Goal: Information Seeking & Learning: Learn about a topic

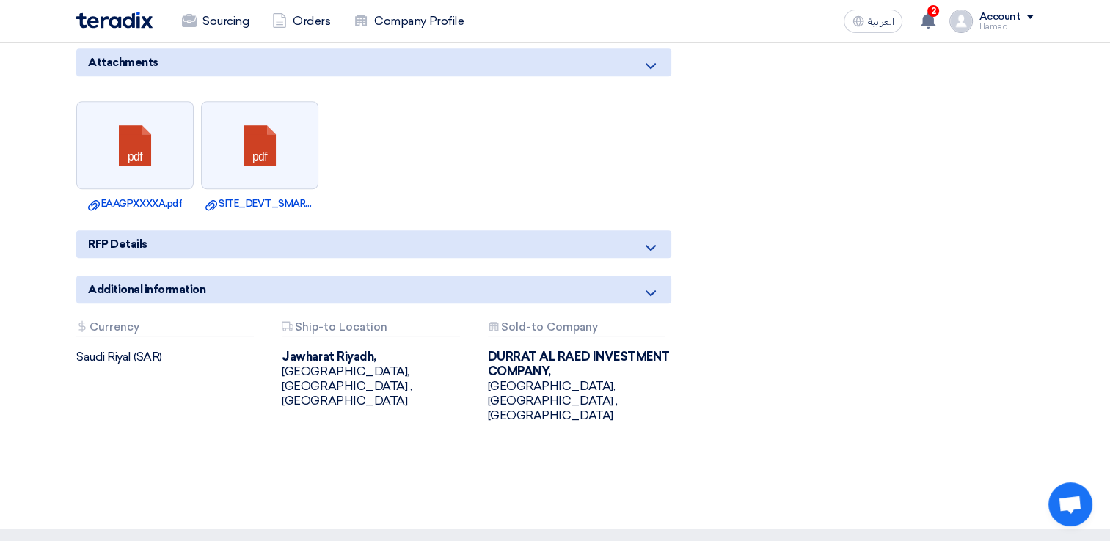
scroll to position [1101, 0]
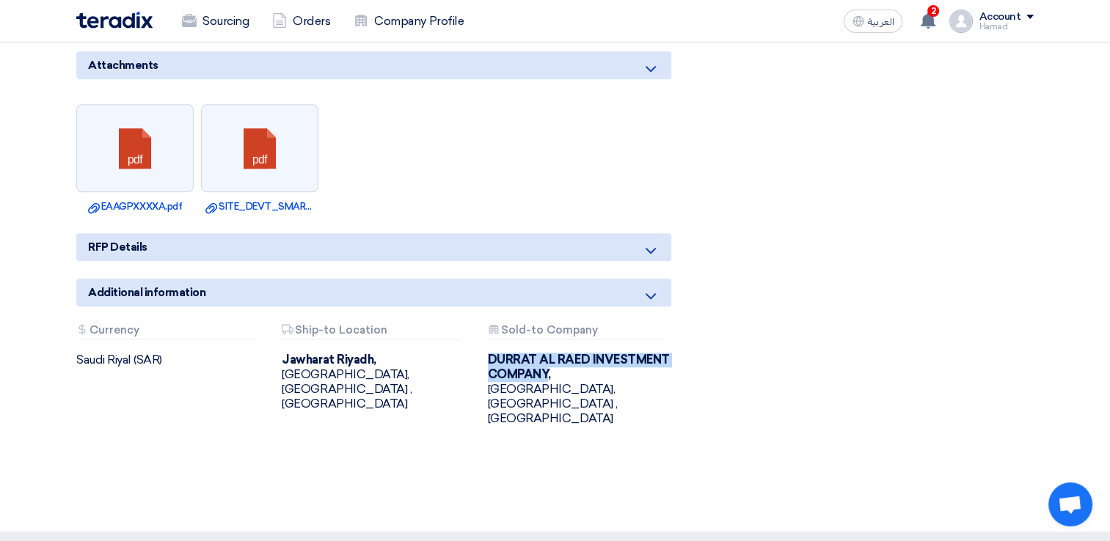
drag, startPoint x: 489, startPoint y: 336, endPoint x: 546, endPoint y: 354, distance: 59.9
click at [546, 354] on b "DURRAT AL RAED INVESTMENT COMPANY," at bounding box center [579, 367] width 182 height 29
copy b "DURRAT AL RAED INVESTMENT COMPANY"
drag, startPoint x: 286, startPoint y: 338, endPoint x: 375, endPoint y: 337, distance: 88.8
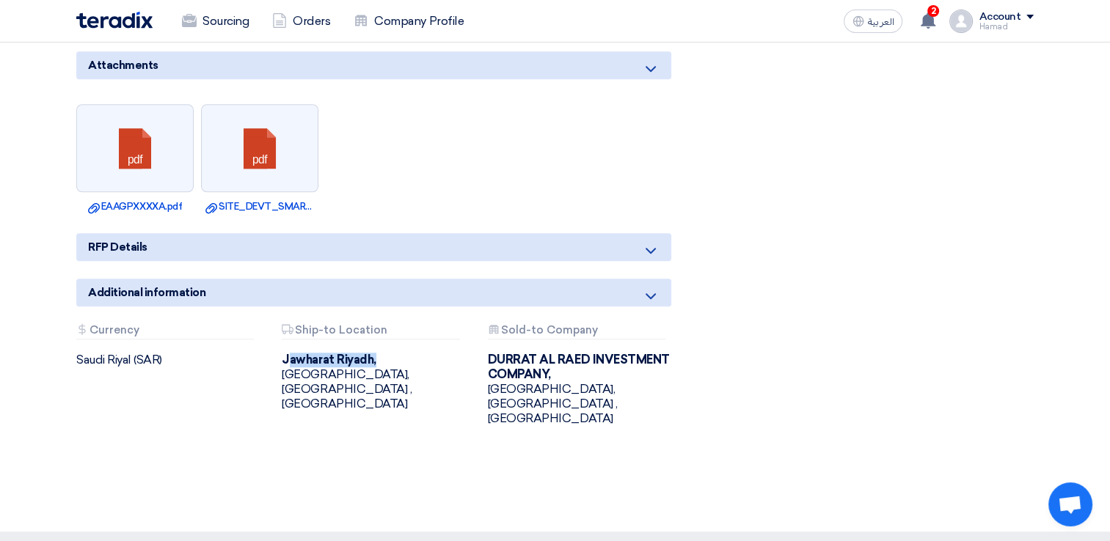
click at [375, 353] on div "Jawharat [GEOGRAPHIC_DATA], [GEOGRAPHIC_DATA], [GEOGRAPHIC_DATA] ,[GEOGRAPHIC_D…" at bounding box center [373, 382] width 183 height 59
drag, startPoint x: 375, startPoint y: 337, endPoint x: 364, endPoint y: 360, distance: 25.9
click at [370, 360] on div "Jawharat [GEOGRAPHIC_DATA], [GEOGRAPHIC_DATA], [GEOGRAPHIC_DATA] ,[GEOGRAPHIC_D…" at bounding box center [373, 382] width 183 height 59
drag, startPoint x: 359, startPoint y: 357, endPoint x: 282, endPoint y: 340, distance: 78.9
click at [282, 353] on div "Jawharat [GEOGRAPHIC_DATA], [GEOGRAPHIC_DATA], [GEOGRAPHIC_DATA] ,[GEOGRAPHIC_D…" at bounding box center [373, 382] width 183 height 59
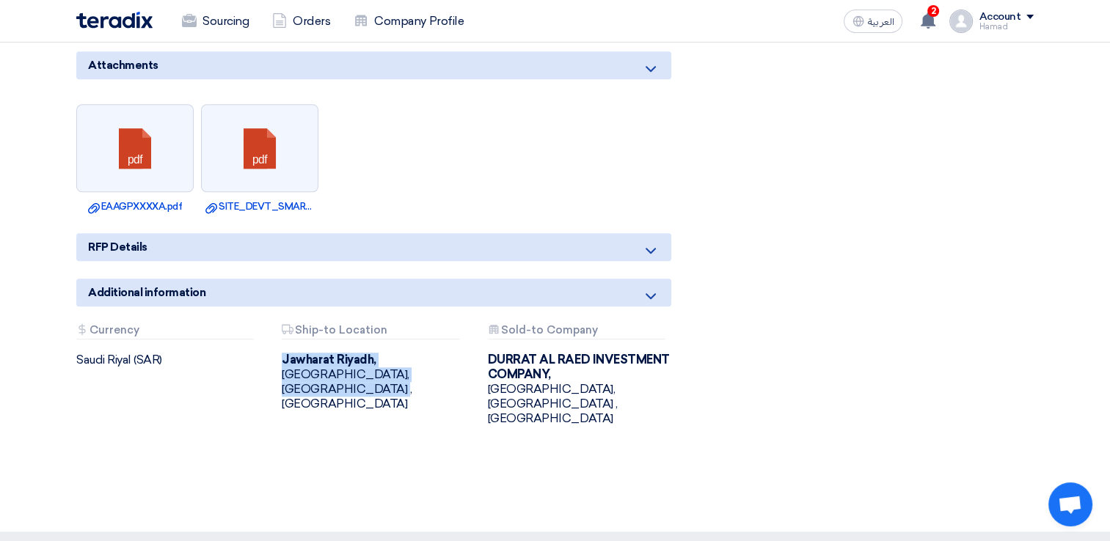
copy div "Jawharat [GEOGRAPHIC_DATA], [GEOGRAPHIC_DATA], [GEOGRAPHIC_DATA] ,[GEOGRAPHIC_D…"
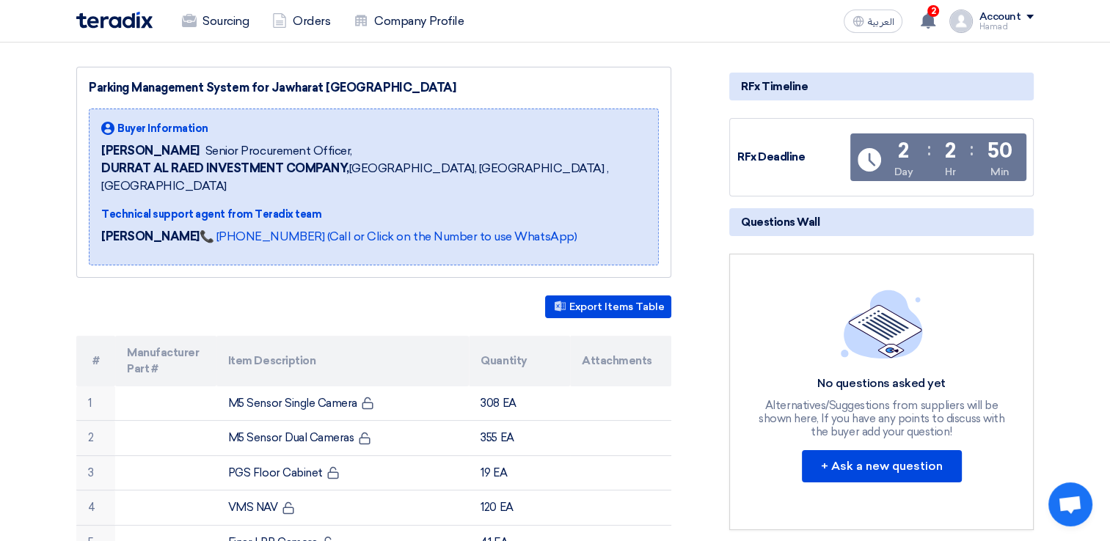
scroll to position [440, 0]
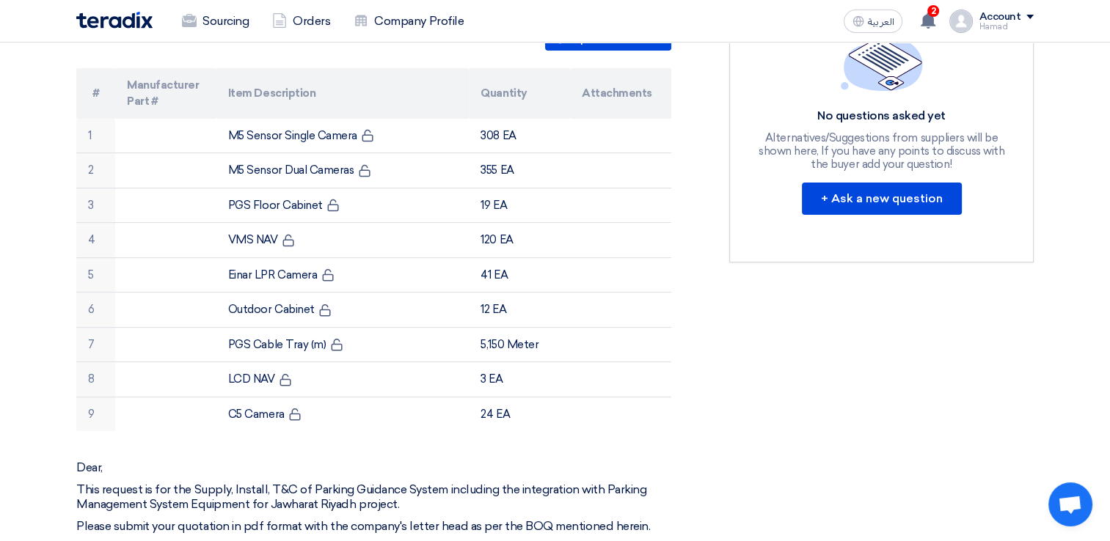
click at [707, 436] on div "Parking Management System for Jawharat [GEOGRAPHIC_DATA] Buyer Information [PER…" at bounding box center [391, 460] width 653 height 1323
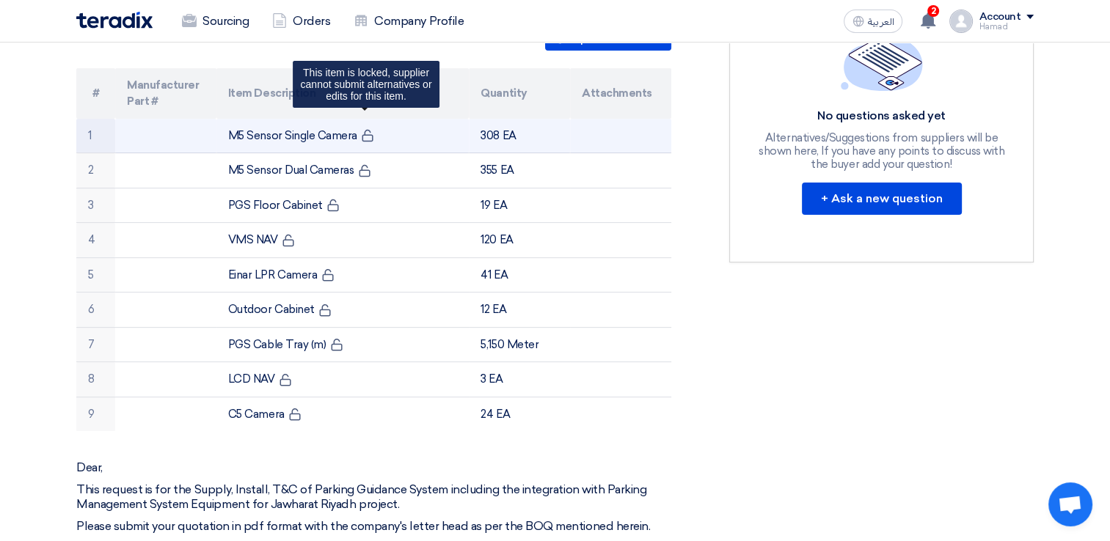
drag, startPoint x: 229, startPoint y: 115, endPoint x: 358, endPoint y: 116, distance: 129.1
click at [358, 119] on td "M5 Sensor Single Camera This item is locked, supplier cannot submit alternative…" at bounding box center [342, 136] width 253 height 34
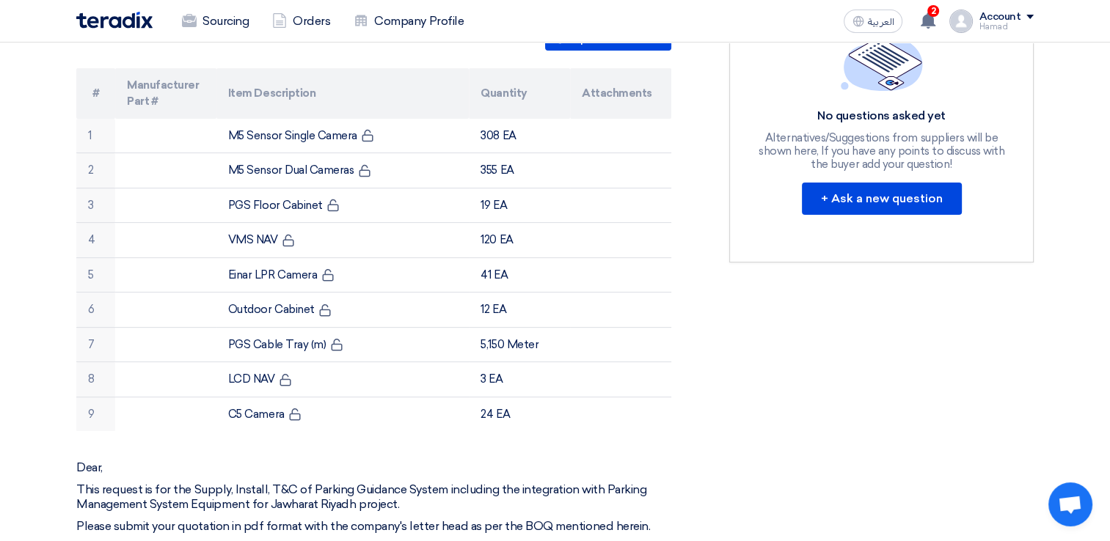
copy td "M5 Sensor Single Camera"
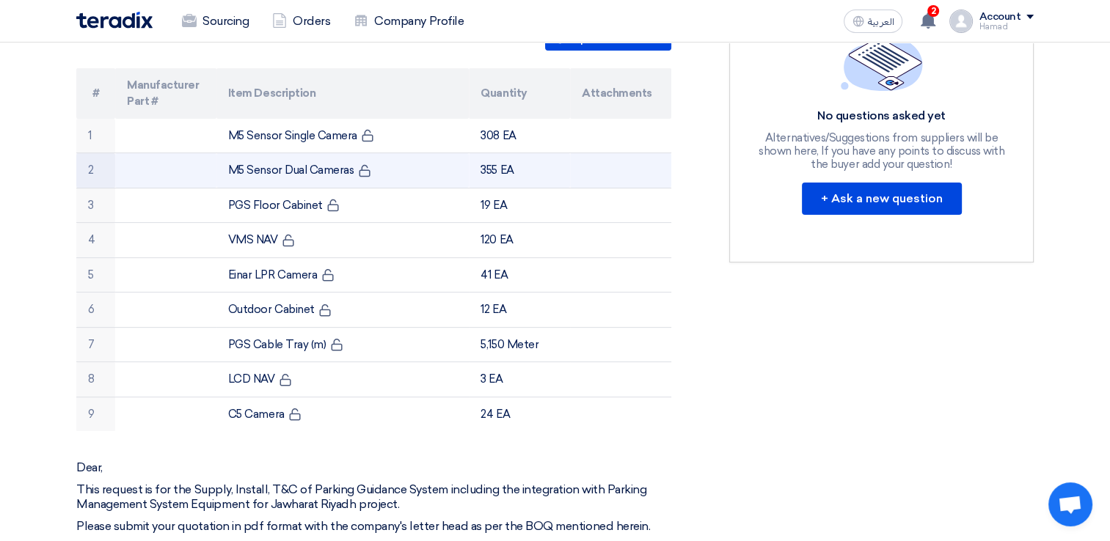
drag, startPoint x: 231, startPoint y: 150, endPoint x: 350, endPoint y: 156, distance: 119.0
click at [350, 156] on td "M5 Sensor Dual Cameras" at bounding box center [342, 170] width 253 height 35
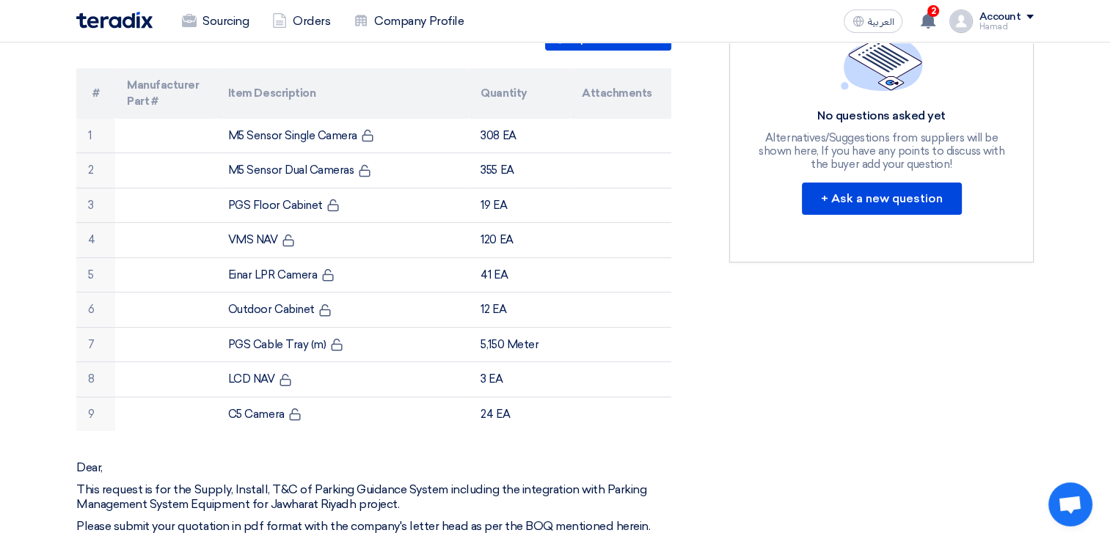
copy td "M5 Sensor Dual Cameras"
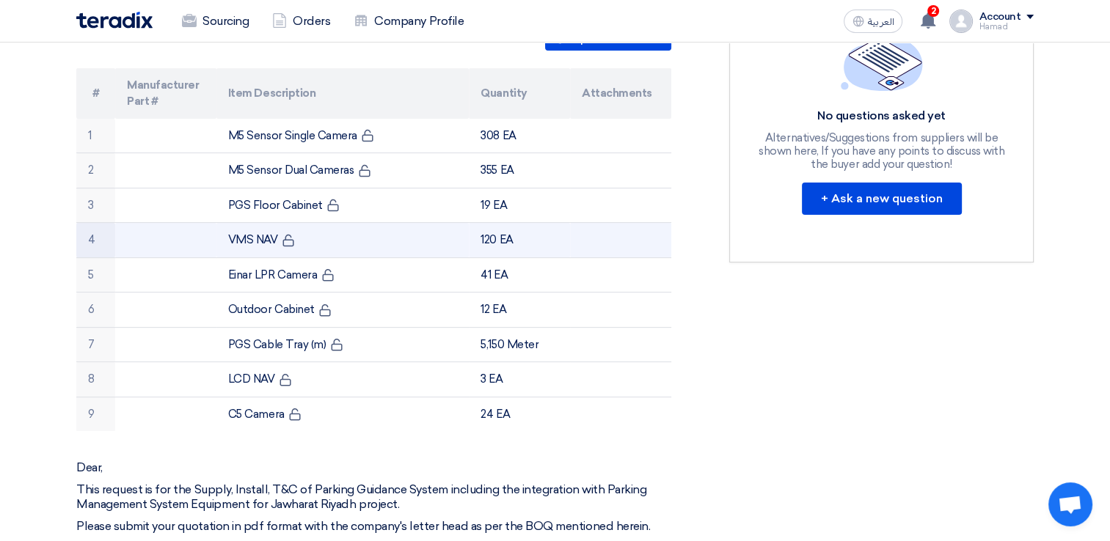
drag, startPoint x: 227, startPoint y: 219, endPoint x: 275, endPoint y: 228, distance: 48.5
click at [275, 228] on td "VMS NAV" at bounding box center [342, 240] width 253 height 35
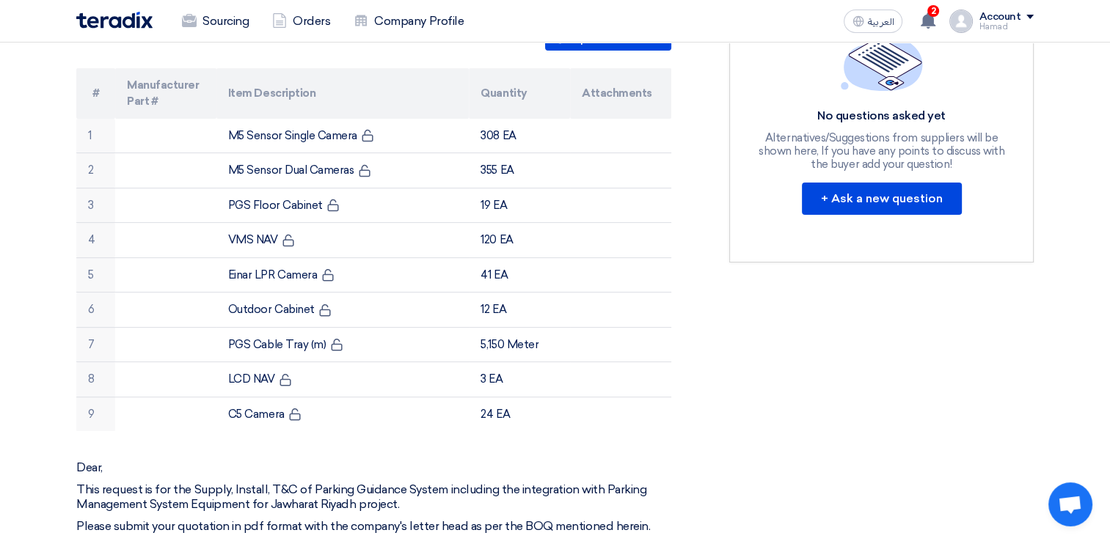
copy td "VMS NAV"
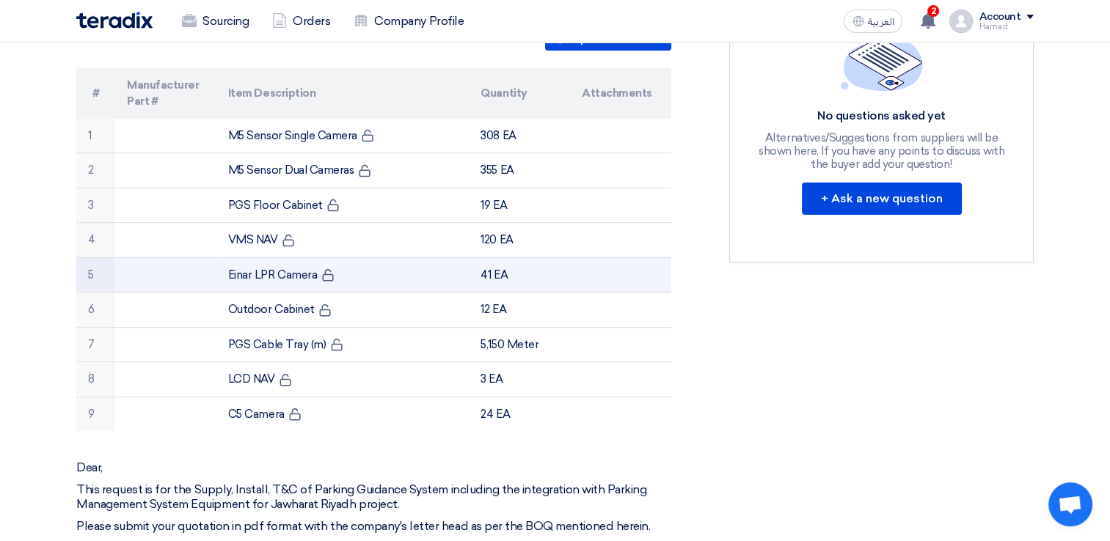
drag, startPoint x: 229, startPoint y: 254, endPoint x: 315, endPoint y: 255, distance: 85.9
click at [315, 258] on td "Einar LPR Camera" at bounding box center [342, 275] width 253 height 35
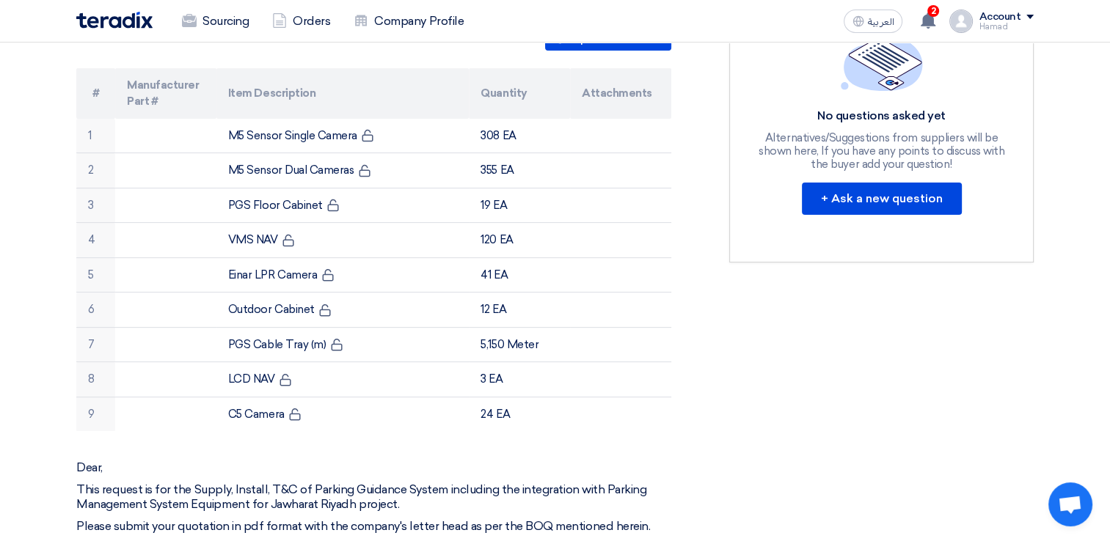
copy td "Einar LPR Camera"
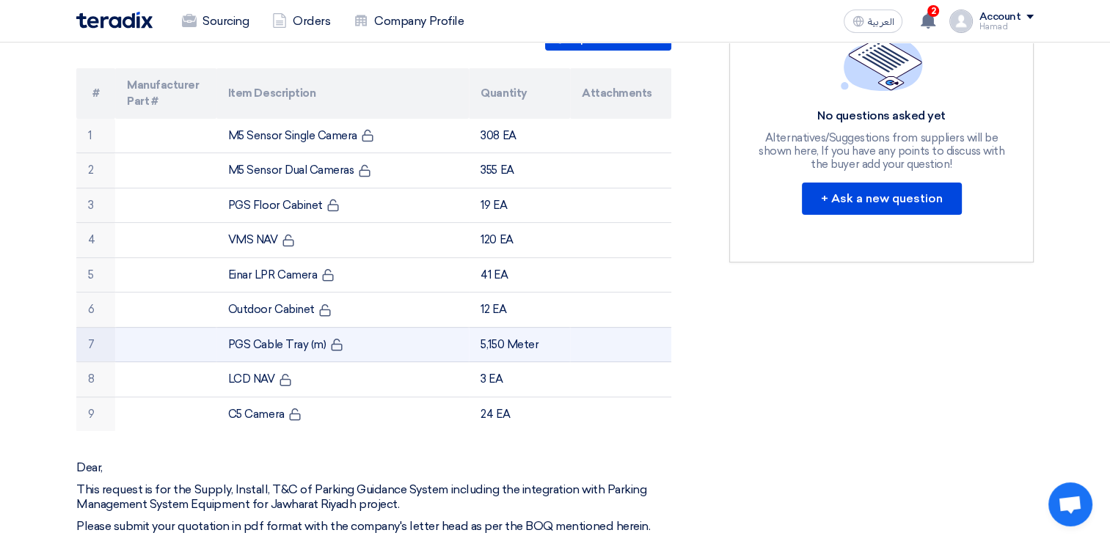
drag, startPoint x: 228, startPoint y: 325, endPoint x: 324, endPoint y: 324, distance: 95.4
click at [324, 327] on td "PGS Cable Tray (m)" at bounding box center [342, 344] width 253 height 35
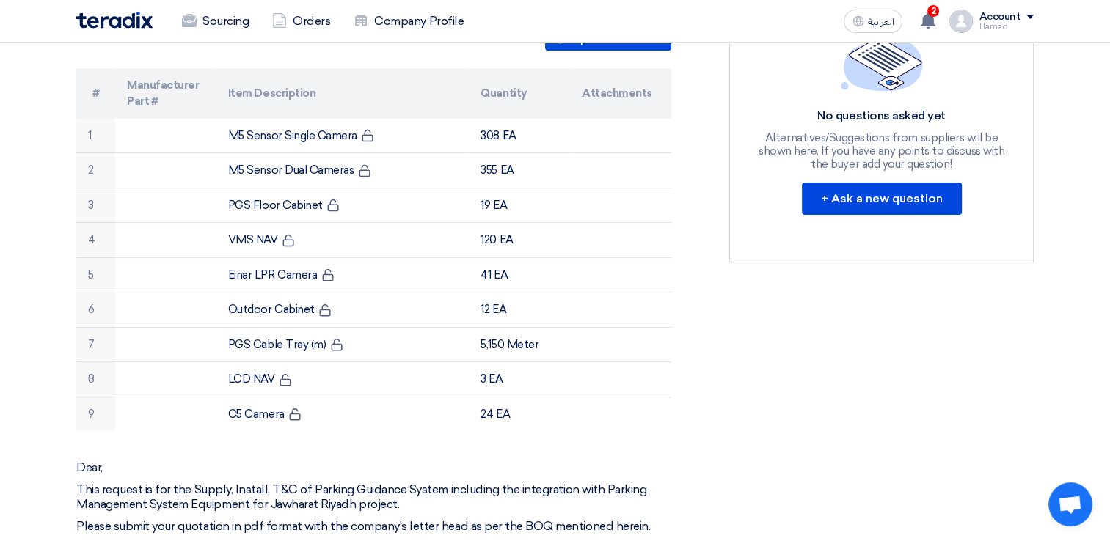
copy td "PGS Cable Tray (m)"
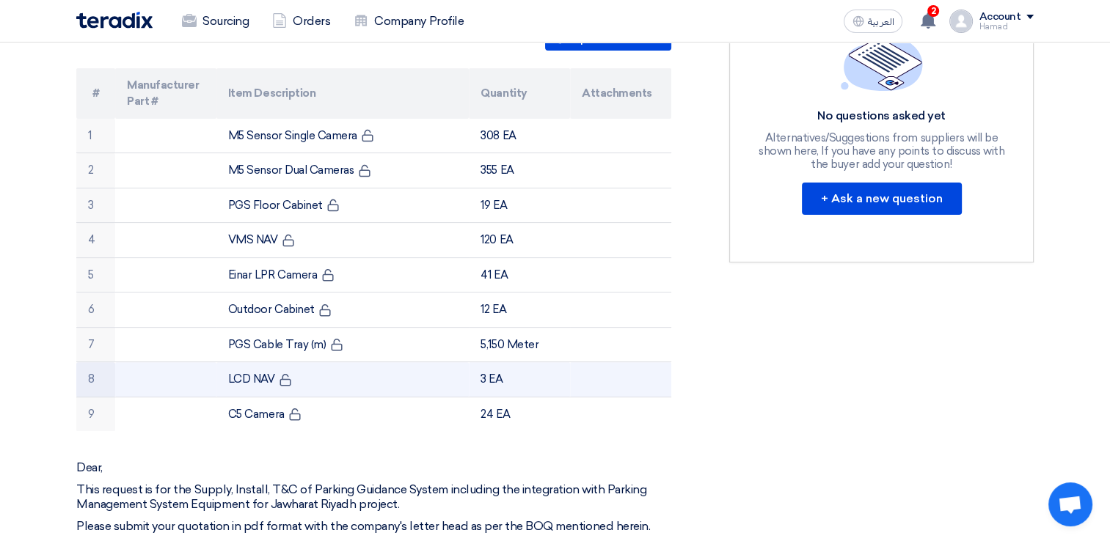
drag, startPoint x: 227, startPoint y: 359, endPoint x: 275, endPoint y: 362, distance: 48.5
click at [275, 362] on td "LCD NAV" at bounding box center [342, 379] width 253 height 35
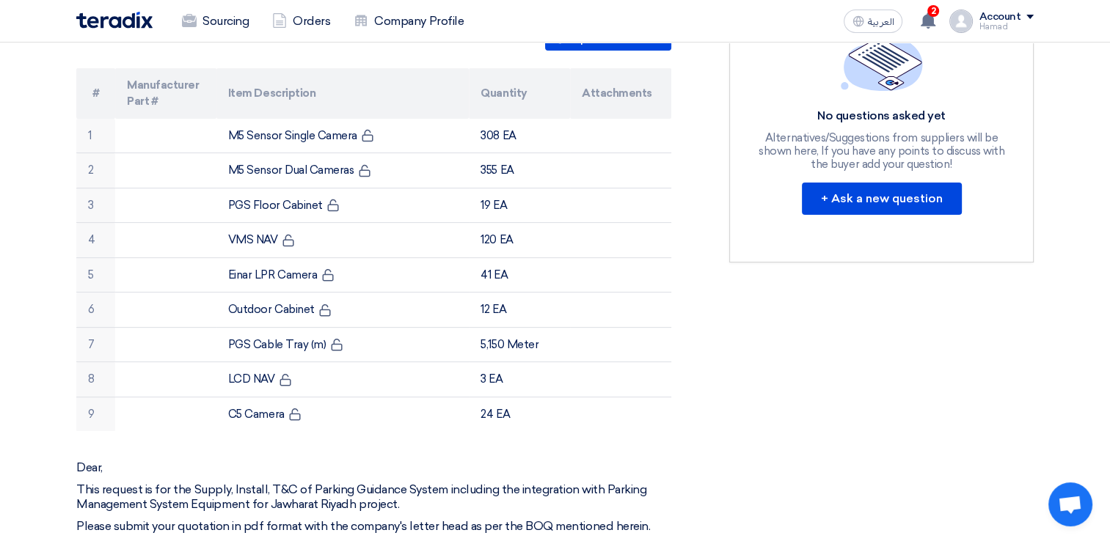
copy td "LCD NAV"
click at [722, 368] on div "RFx Timeline RFx Deadline Time Remaining 2 Day : 2 Hr : 21 Min Questions Wall N…" at bounding box center [881, 460] width 326 height 1323
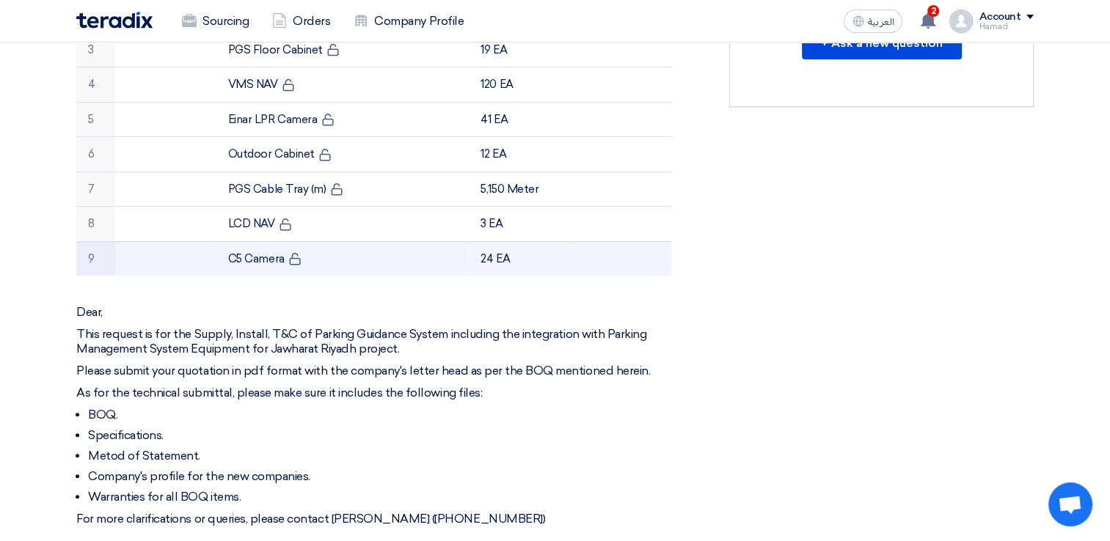
scroll to position [587, 0]
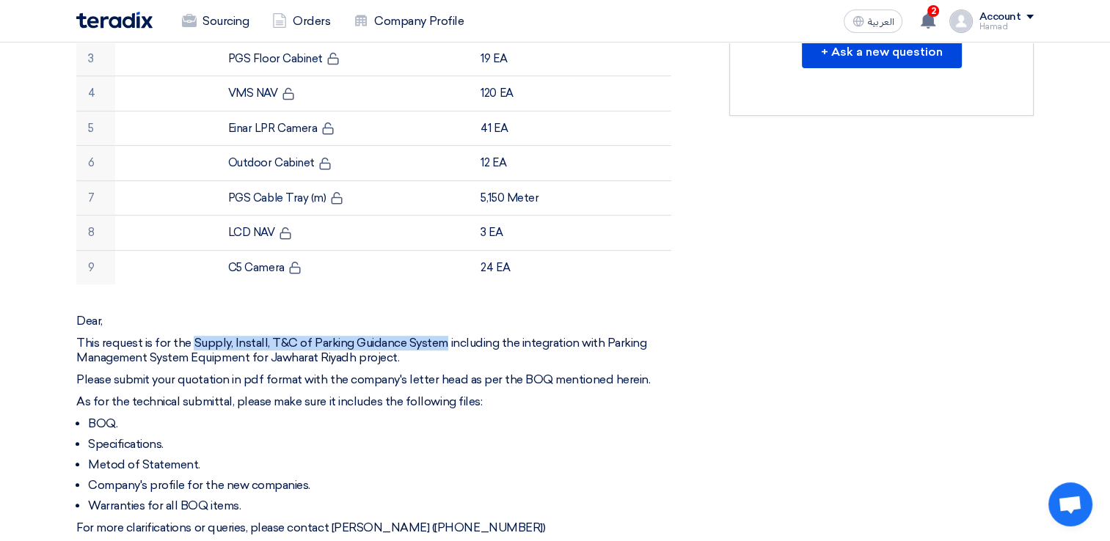
drag, startPoint x: 190, startPoint y: 323, endPoint x: 442, endPoint y: 318, distance: 252.4
click at [442, 336] on p "This request is for the Supply, Install, T&C of Parking Guidance System includi…" at bounding box center [373, 350] width 595 height 29
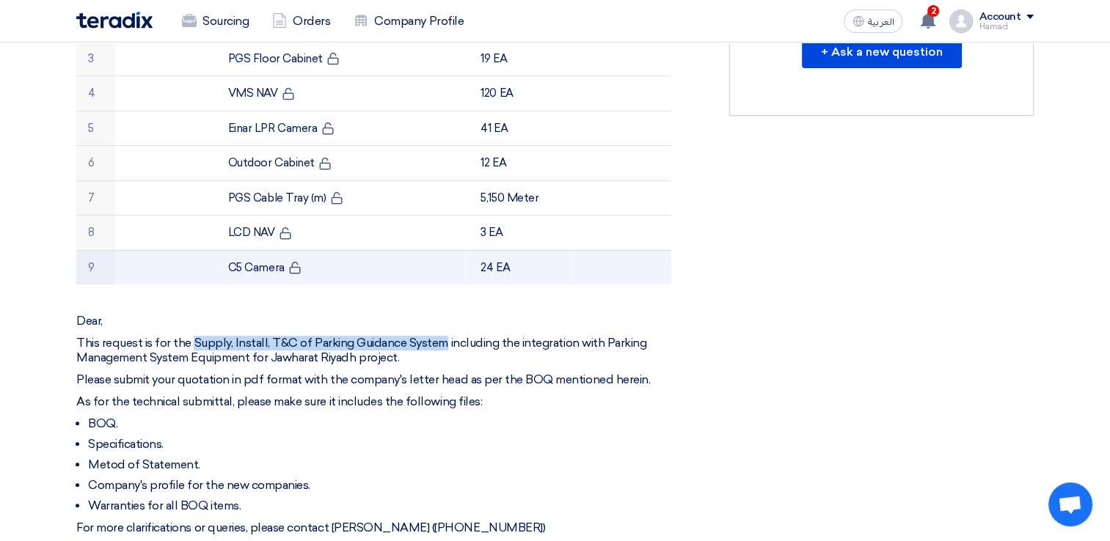
copy p "Supply, Install, T&C of Parking Guidance System"
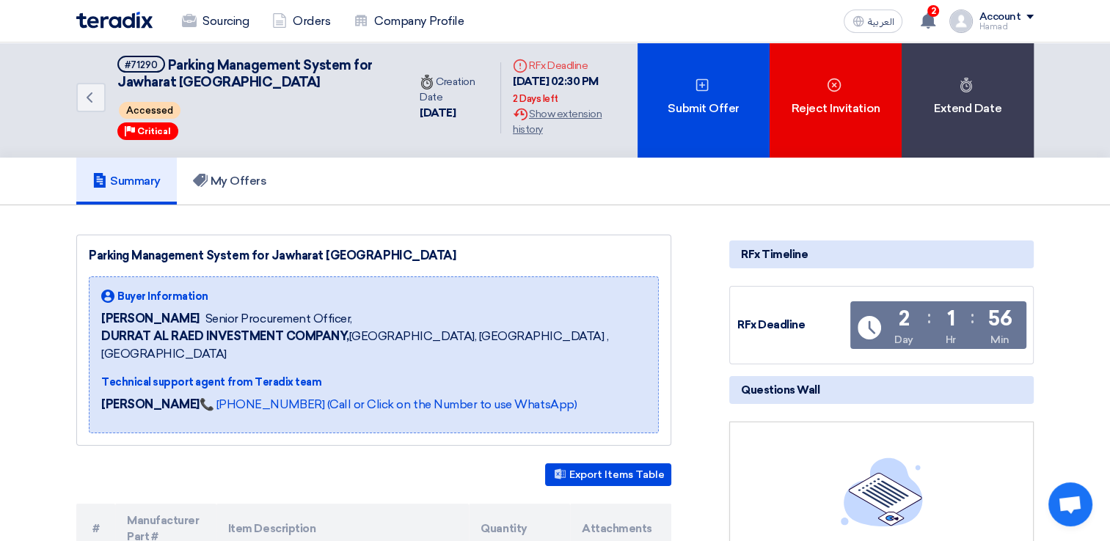
scroll to position [0, 0]
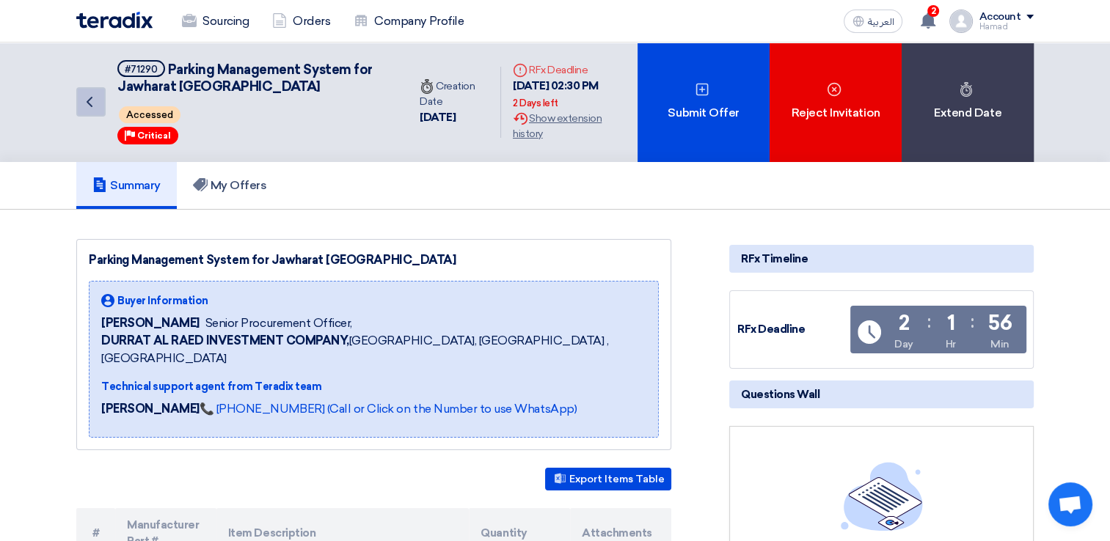
click at [92, 102] on icon "Back" at bounding box center [90, 102] width 18 height 18
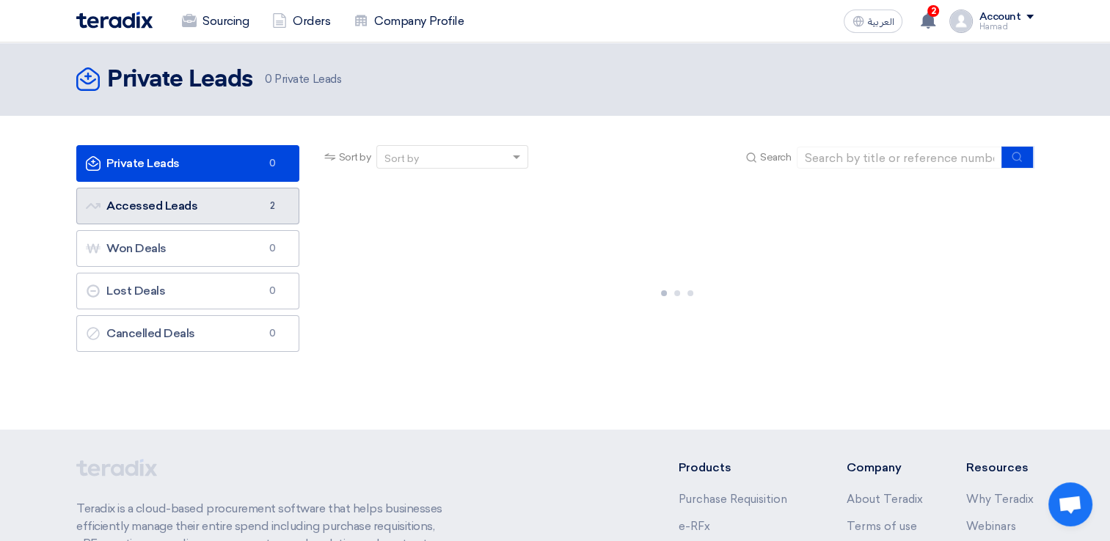
click at [182, 200] on link "Accessed Leads Accessed Leads 2" at bounding box center [187, 206] width 223 height 37
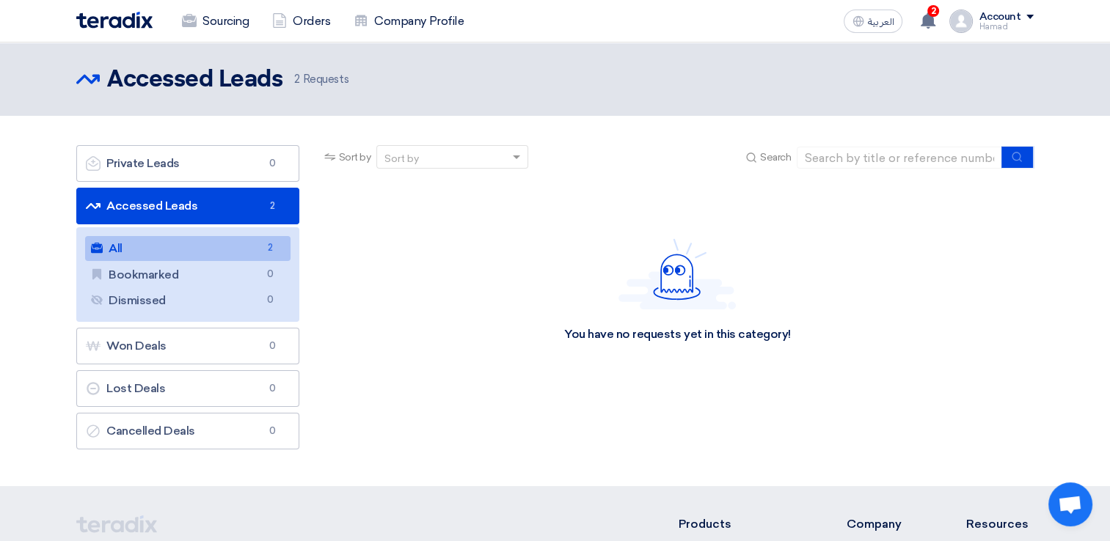
click at [217, 257] on link "All All 2" at bounding box center [187, 248] width 205 height 25
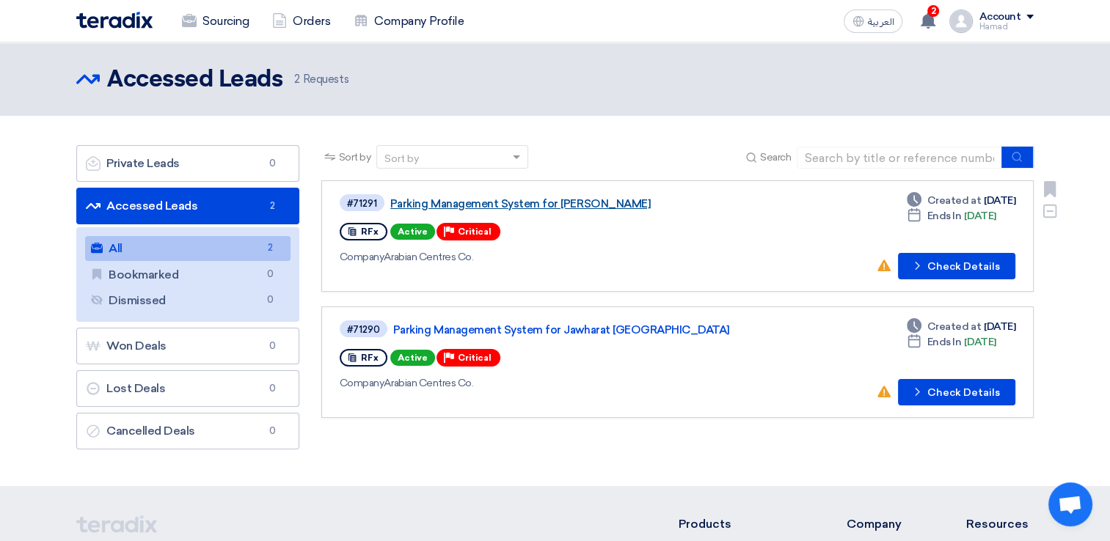
click at [593, 207] on link "Parking Management System for [PERSON_NAME]" at bounding box center [573, 203] width 367 height 13
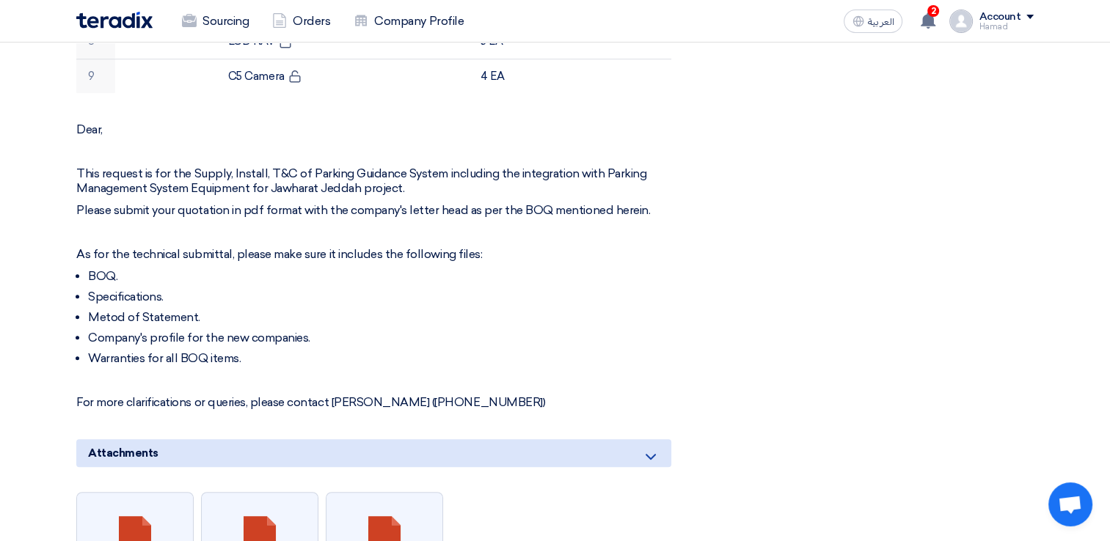
scroll to position [734, 0]
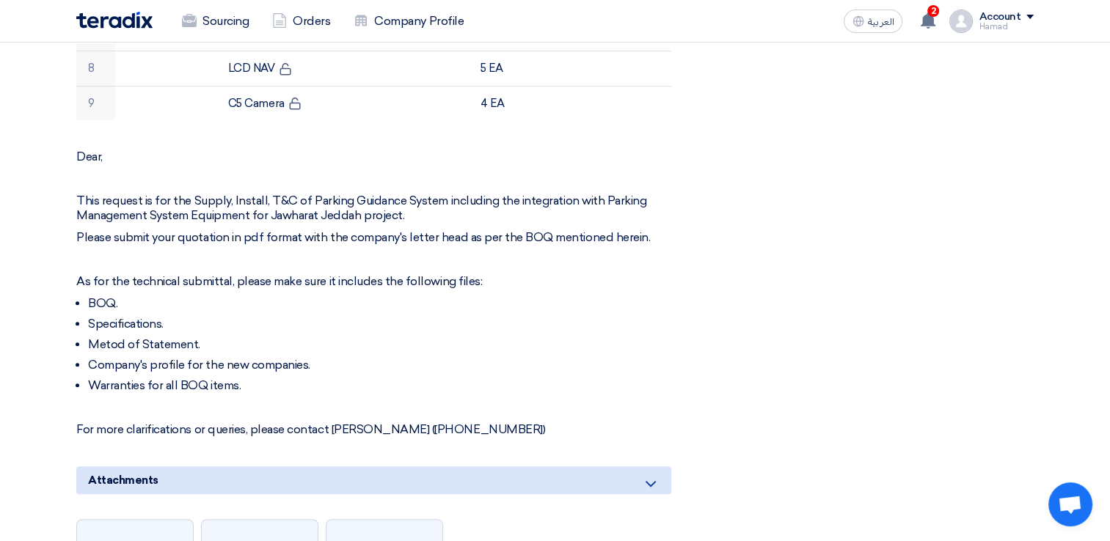
click at [792, 274] on div "RFx Timeline RFx Deadline Time Remaining 2 Day : 1 Hr : 29 Min Questions Wall N…" at bounding box center [881, 184] width 326 height 1357
